Goal: Task Accomplishment & Management: Use online tool/utility

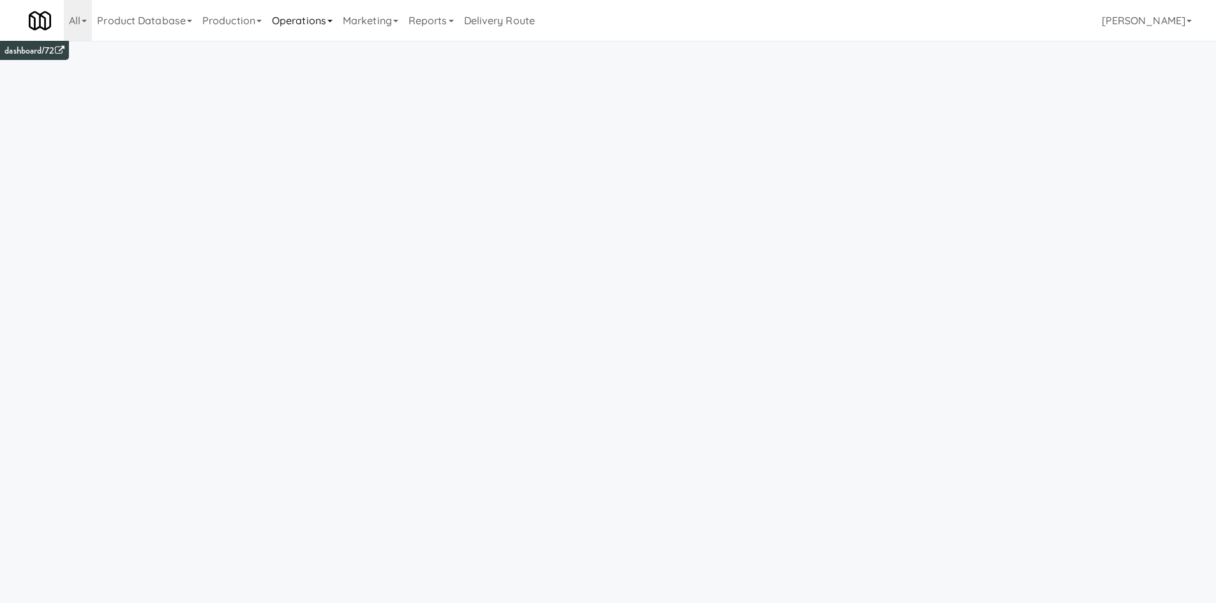
click at [320, 26] on link "Operations" at bounding box center [302, 20] width 71 height 41
click at [333, 176] on link "Cabinets" at bounding box center [318, 183] width 102 height 23
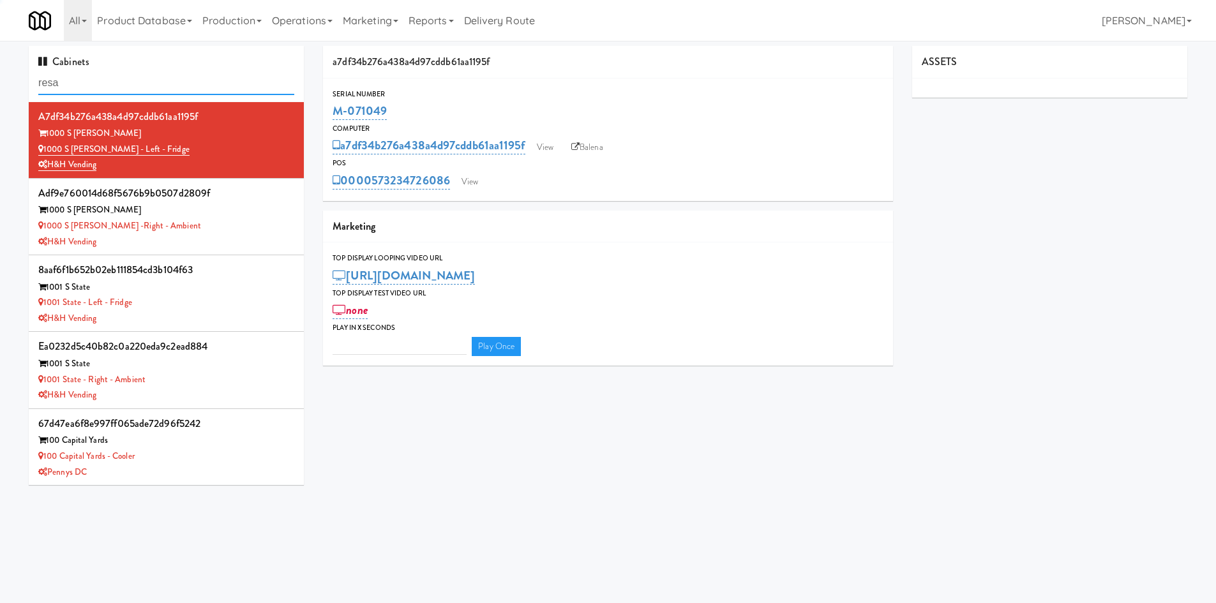
type input "resa"
type input "3"
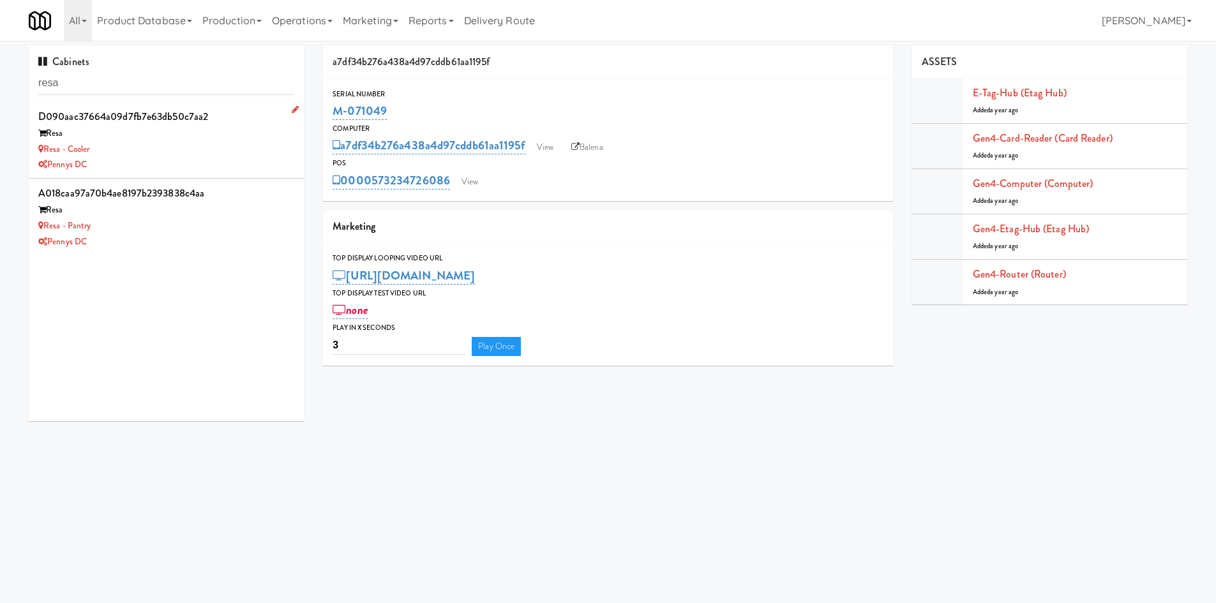
click at [241, 163] on div "Pennys DC" at bounding box center [166, 165] width 256 height 16
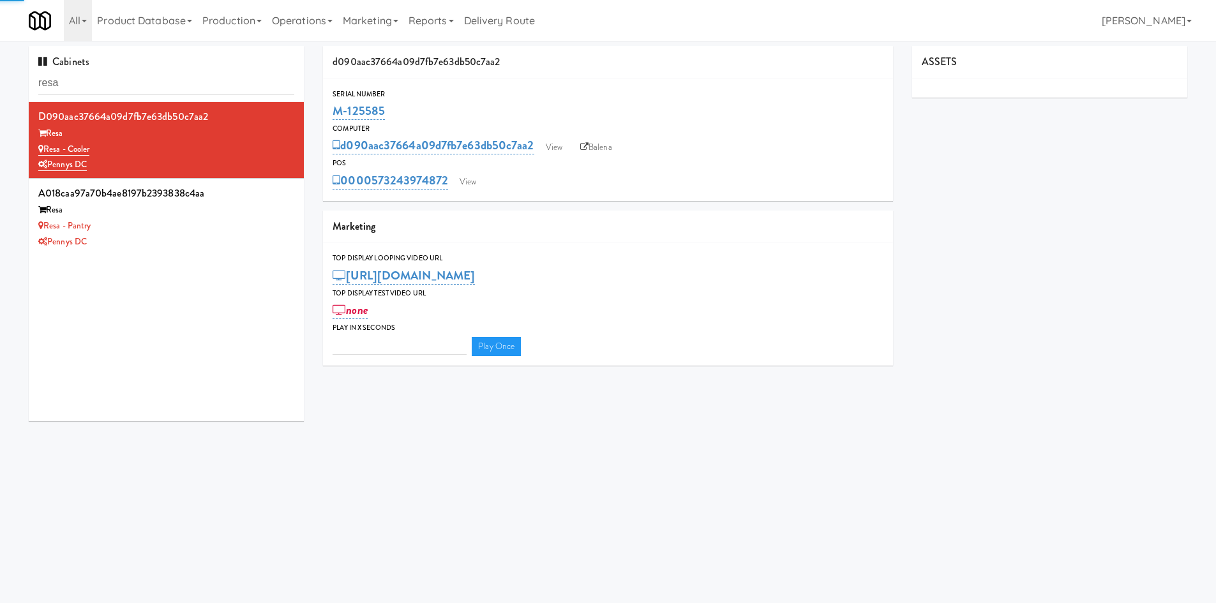
type input "3"
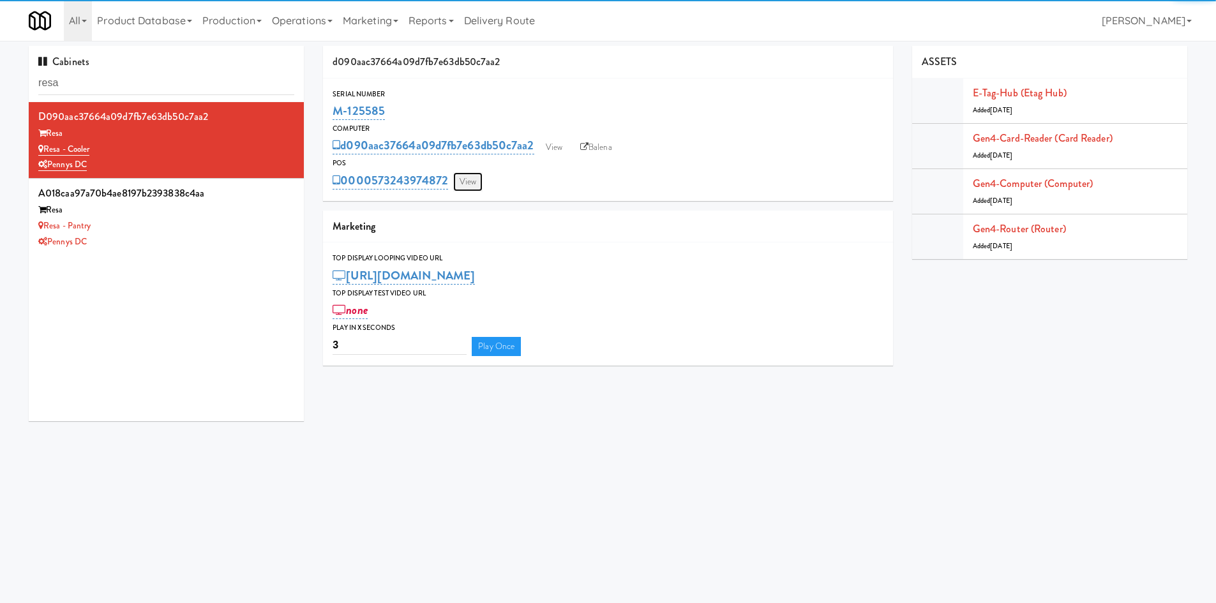
click at [478, 186] on link "View" at bounding box center [467, 181] width 29 height 19
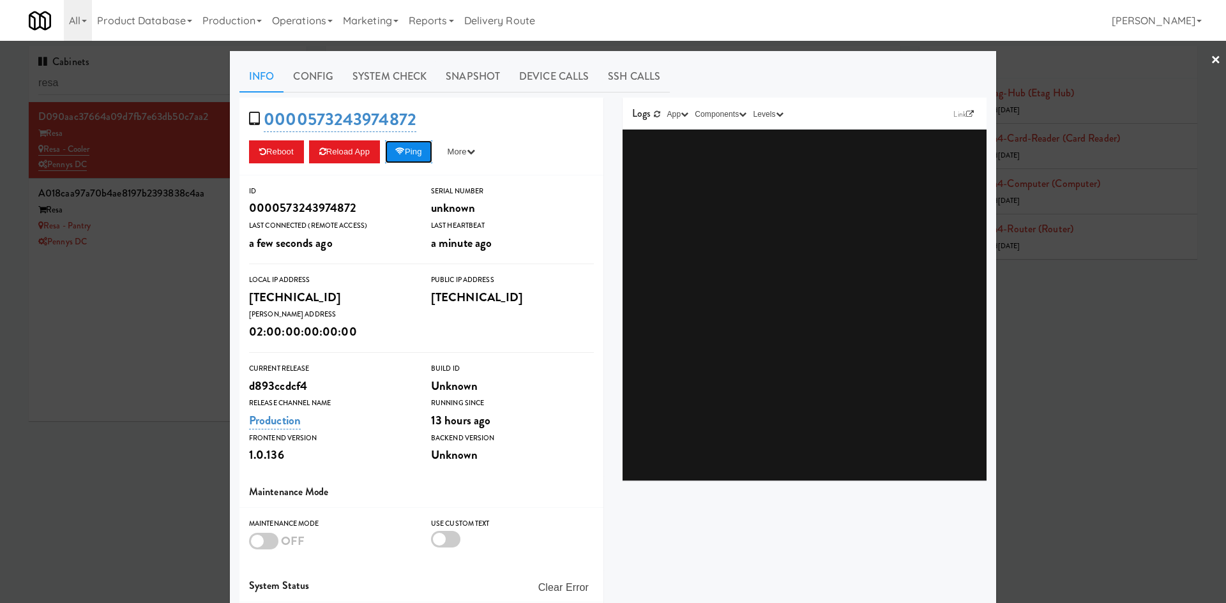
click at [410, 162] on button "Ping" at bounding box center [408, 151] width 47 height 23
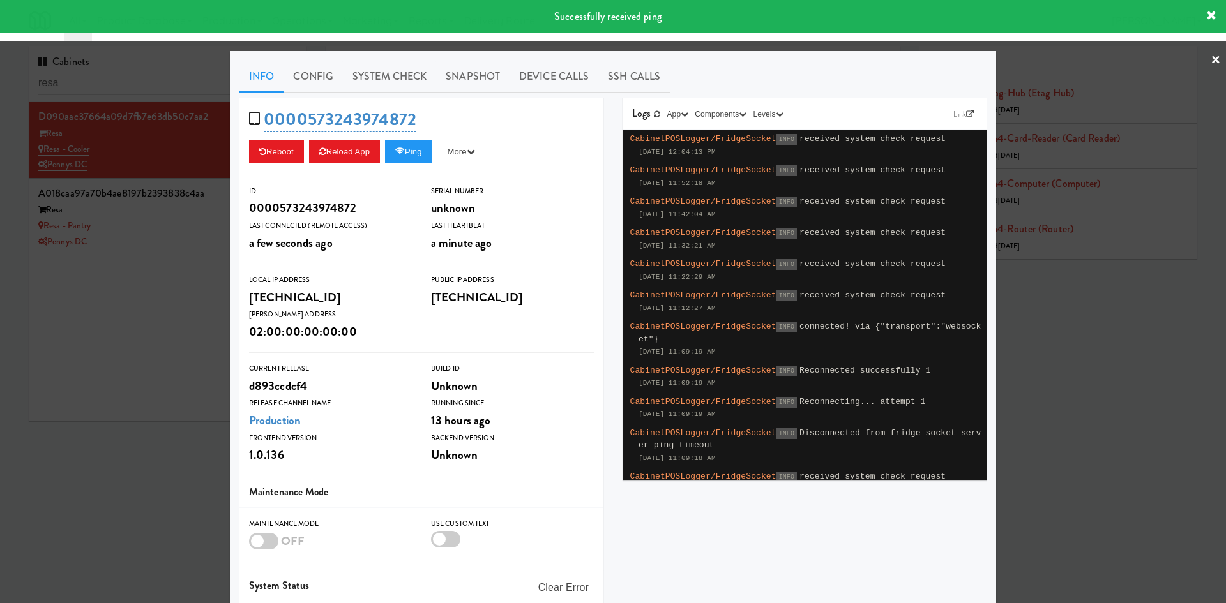
click at [174, 245] on div at bounding box center [613, 301] width 1226 height 603
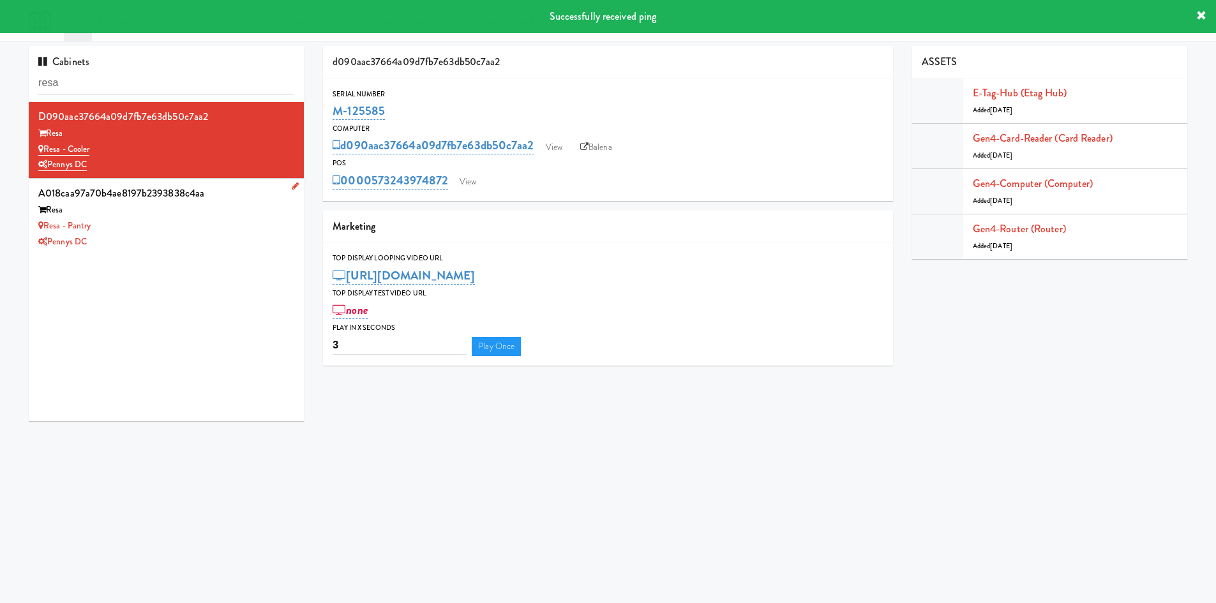
click at [217, 225] on div "Resa - Pantry" at bounding box center [166, 226] width 256 height 16
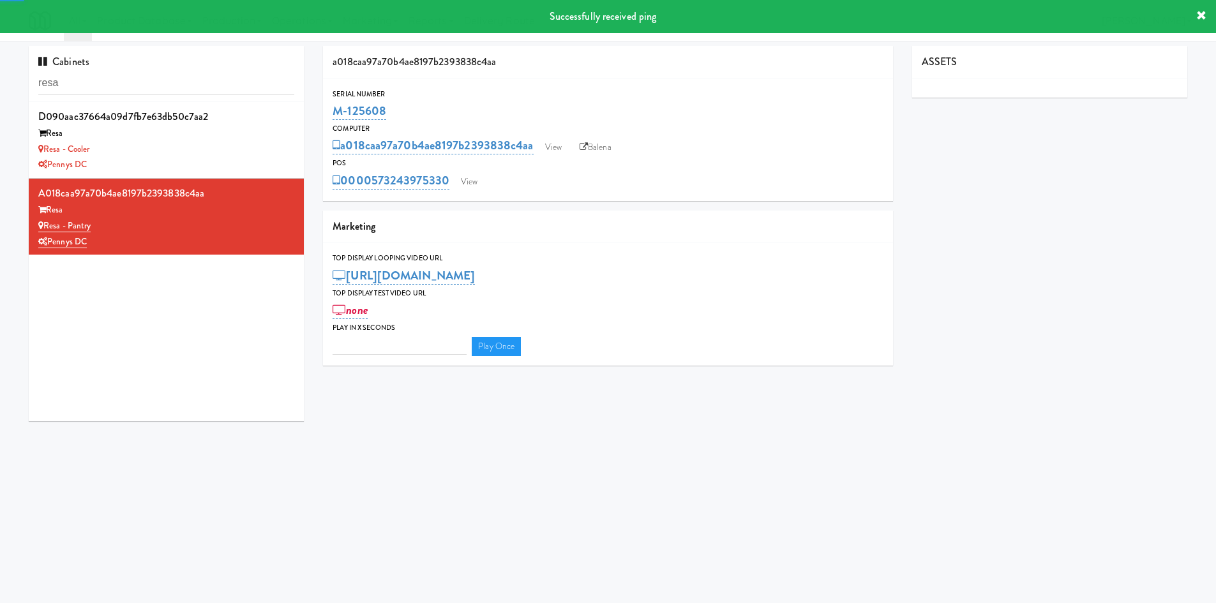
type input "3"
click at [474, 183] on link "View" at bounding box center [469, 181] width 29 height 19
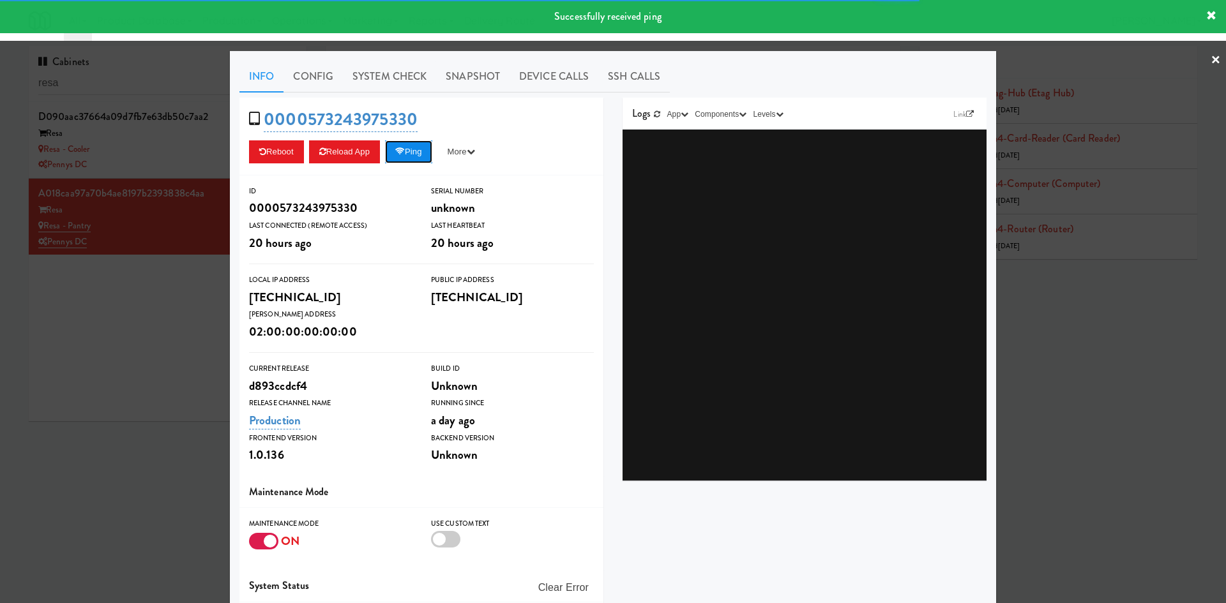
click at [425, 154] on button "Ping" at bounding box center [408, 151] width 47 height 23
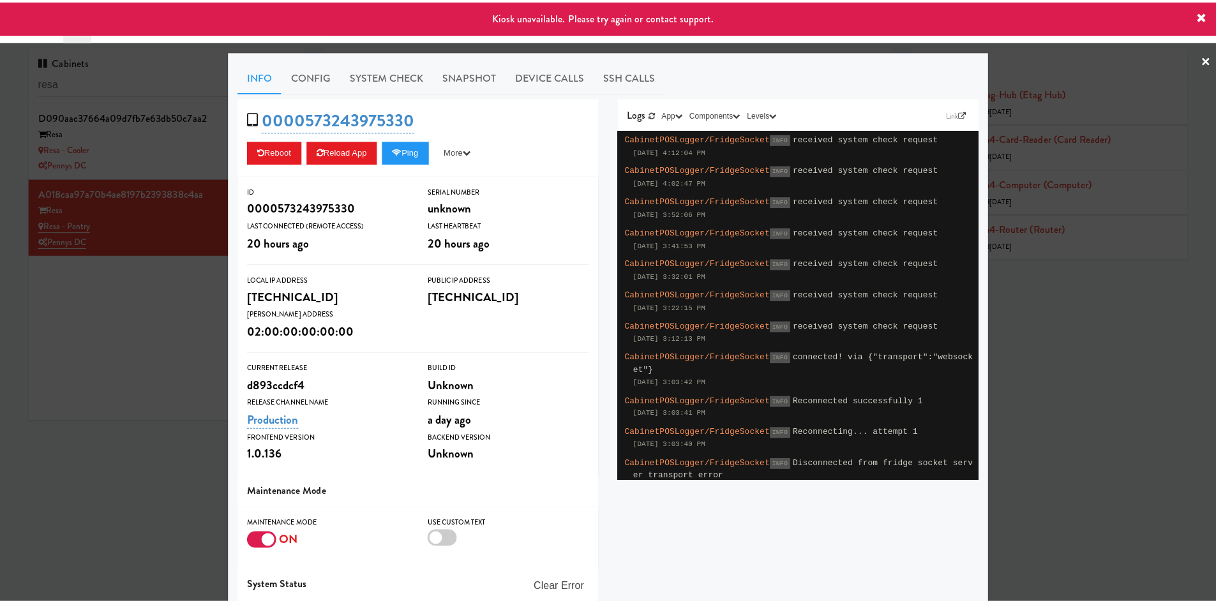
scroll to position [92, 0]
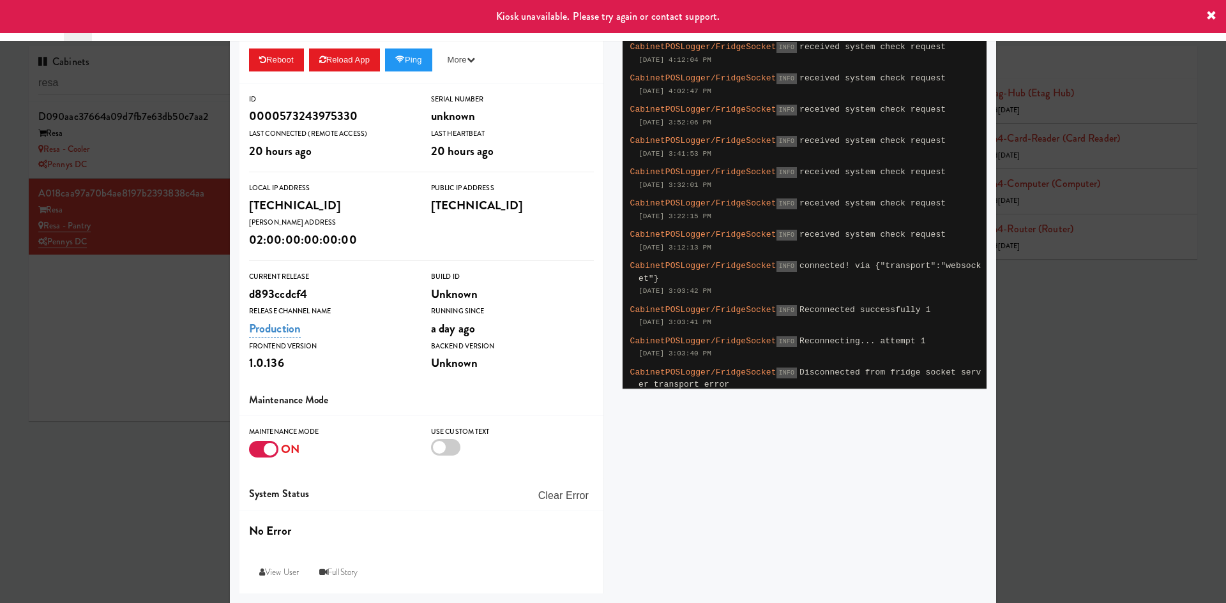
click at [199, 475] on div at bounding box center [613, 301] width 1226 height 603
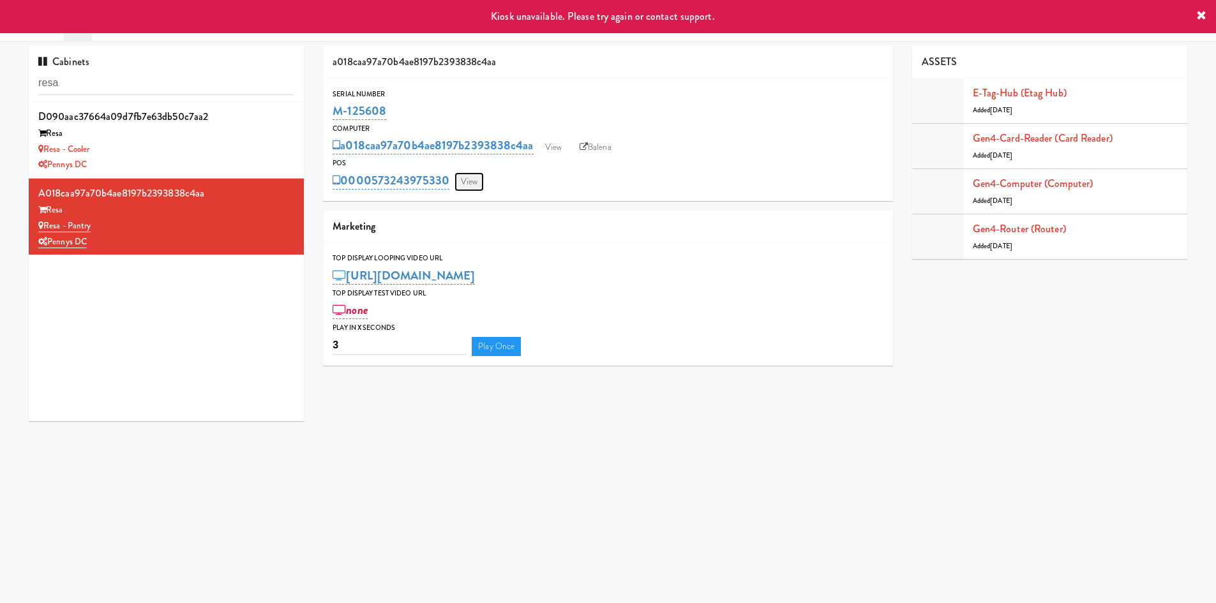
click at [478, 181] on link "View" at bounding box center [469, 181] width 29 height 19
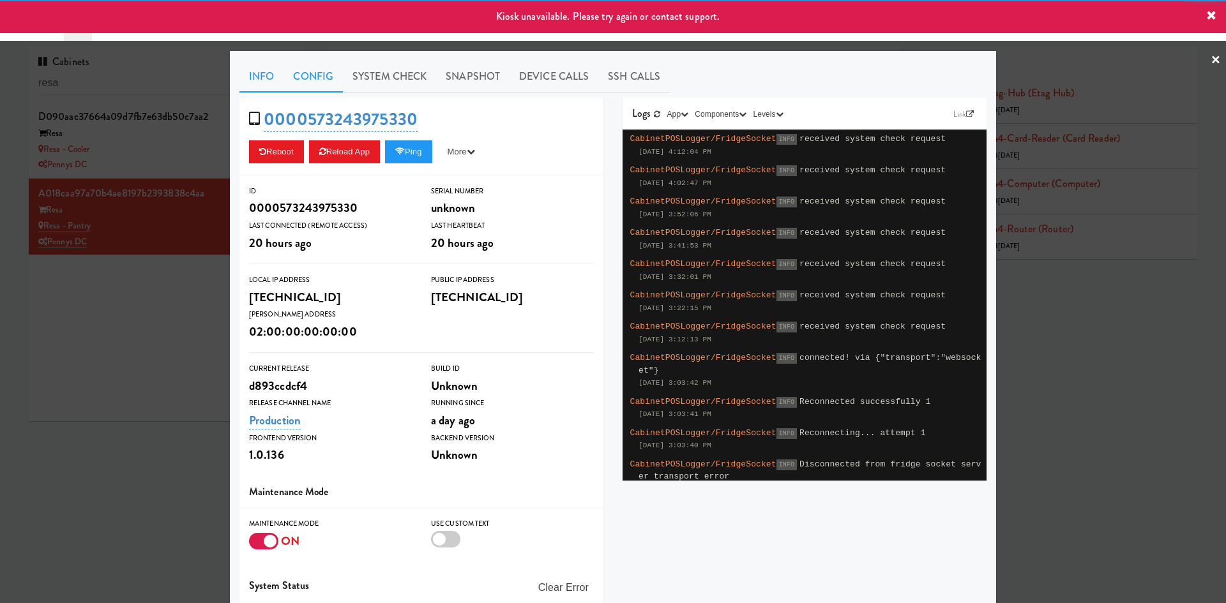
click at [333, 70] on link "Config" at bounding box center [312, 77] width 59 height 32
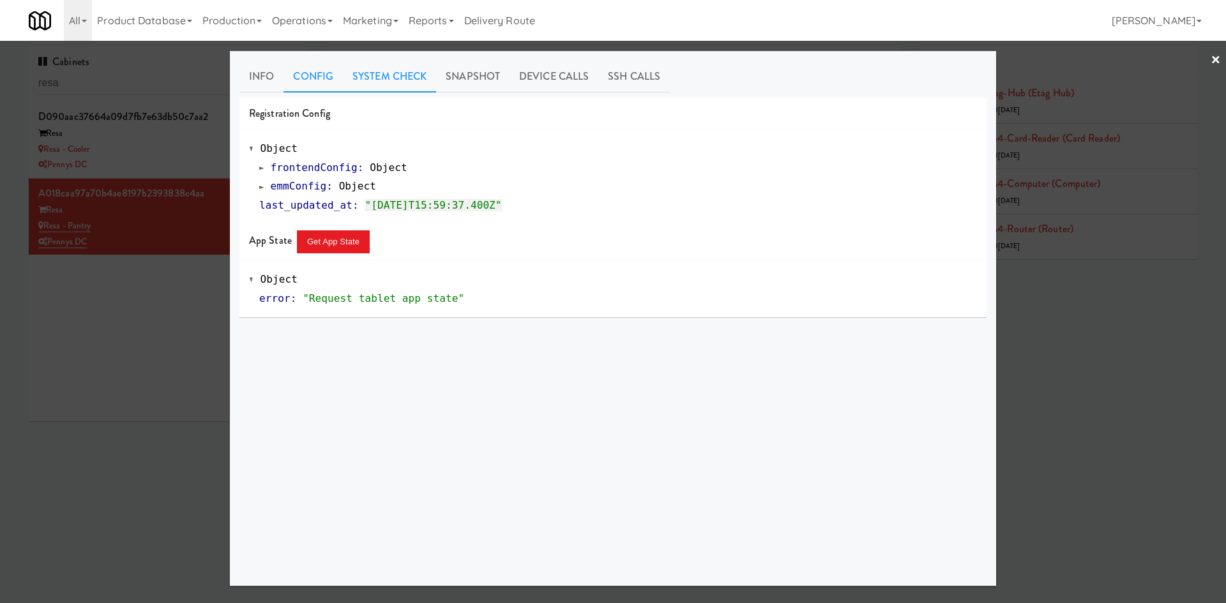
click at [387, 72] on link "System Check" at bounding box center [389, 77] width 93 height 32
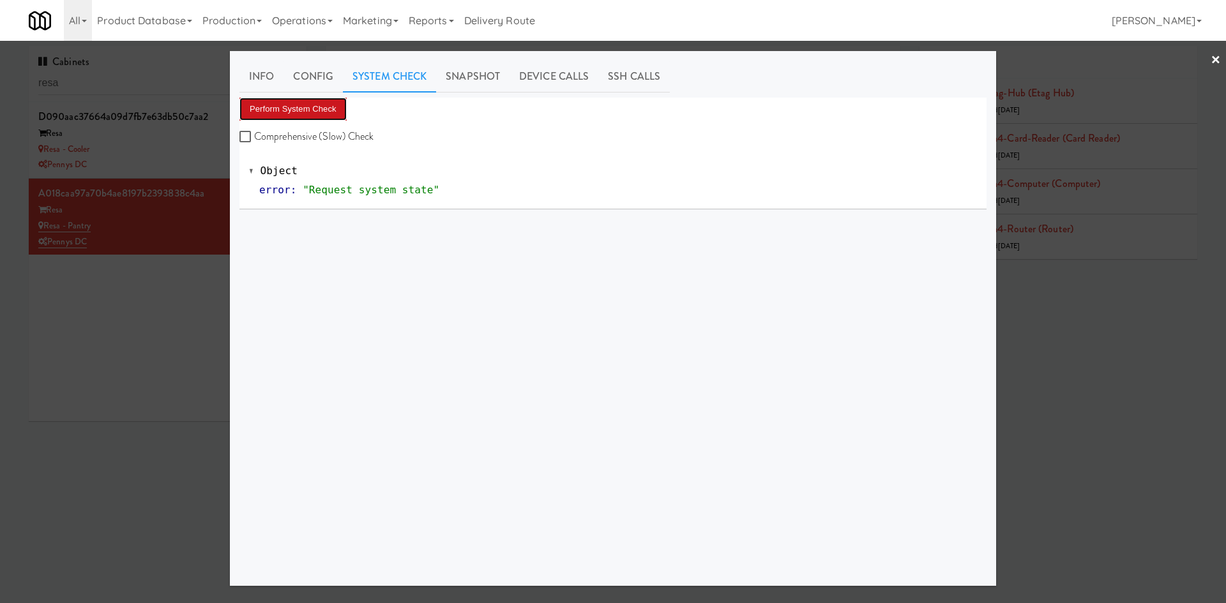
click at [287, 115] on button "Perform System Check" at bounding box center [292, 109] width 107 height 23
click at [269, 103] on button "Perform System Check" at bounding box center [292, 109] width 107 height 23
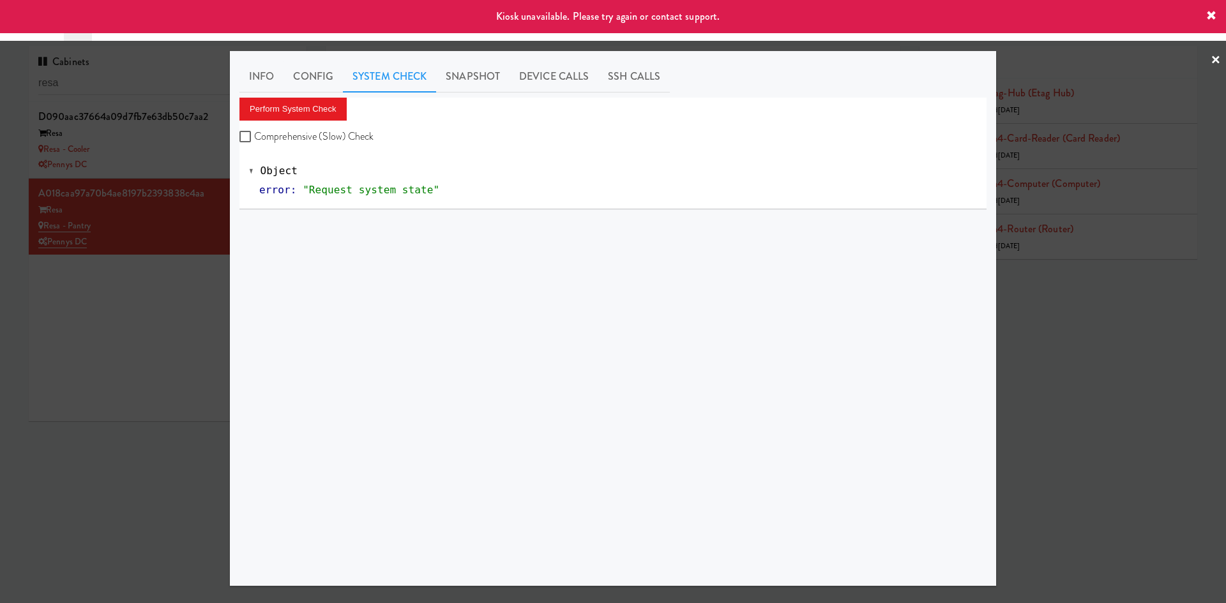
click at [124, 345] on div at bounding box center [613, 301] width 1226 height 603
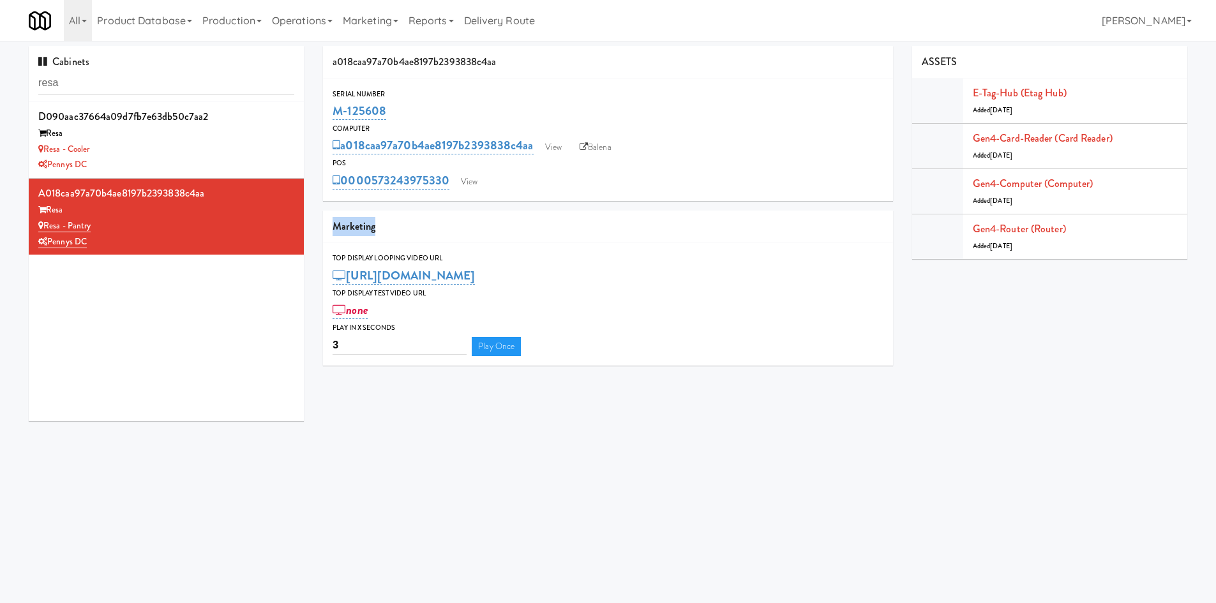
drag, startPoint x: 557, startPoint y: 209, endPoint x: 566, endPoint y: 190, distance: 21.5
click at [566, 190] on div "a018caa97a70b4ae8197b2393838c4aa Serial Number M-125608 Computer a018caa97a70b4…" at bounding box center [607, 210] width 589 height 329
click at [566, 190] on div "0000573243975330 View" at bounding box center [608, 181] width 551 height 22
click at [1017, 139] on link "Gen4-card-reader (Card Reader)" at bounding box center [1043, 138] width 140 height 15
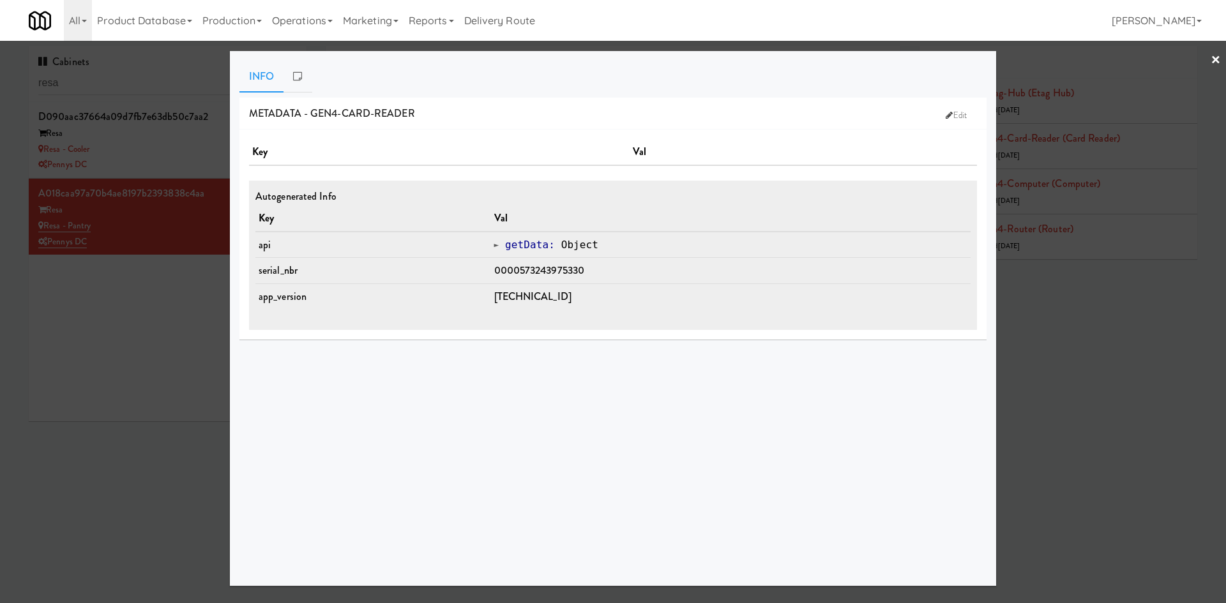
click at [96, 345] on div at bounding box center [613, 301] width 1226 height 603
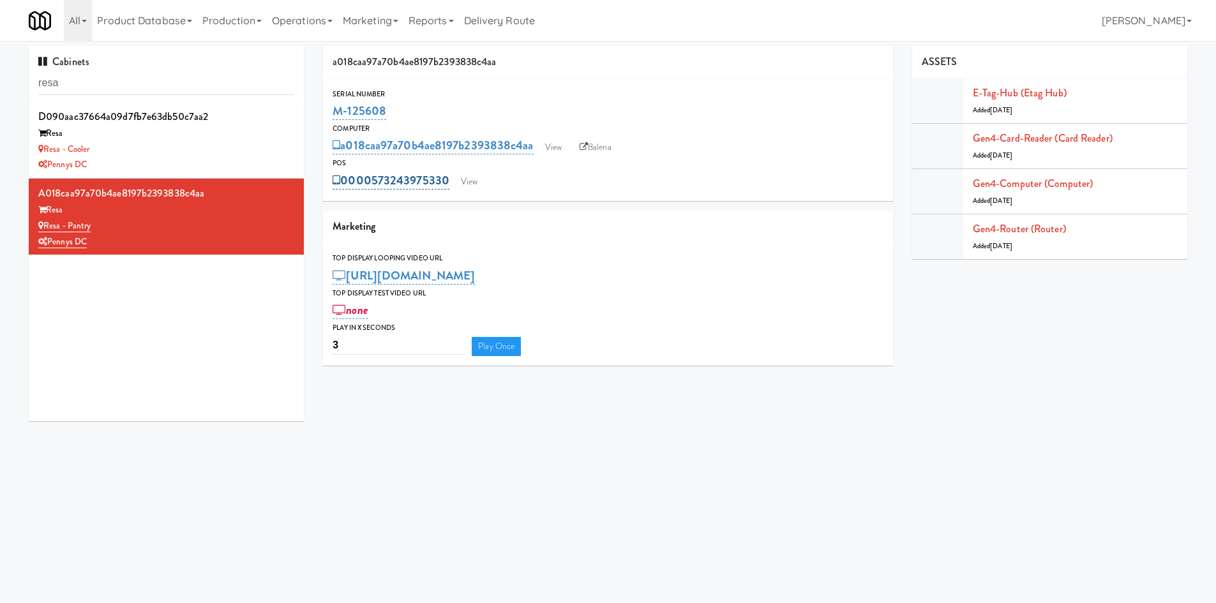
drag, startPoint x: 450, startPoint y: 168, endPoint x: 447, endPoint y: 177, distance: 9.9
click at [447, 177] on div "POS 0000573243975330 View" at bounding box center [608, 174] width 570 height 34
copy div "0000573243975330"
click at [430, 103] on div "M-125608" at bounding box center [608, 111] width 551 height 22
